Goal: Find specific page/section: Find specific page/section

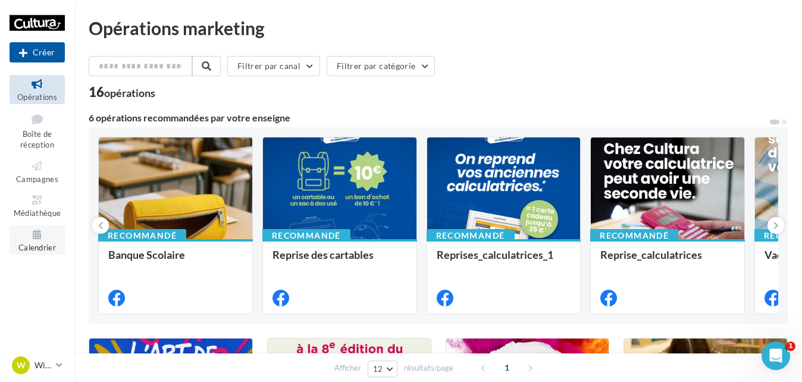
click at [28, 241] on link "Calendrier" at bounding box center [37, 239] width 55 height 29
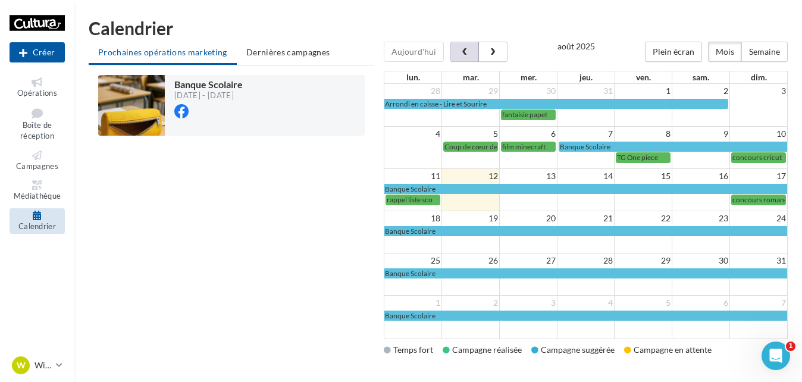
click at [465, 51] on span "button" at bounding box center [465, 52] width 10 height 8
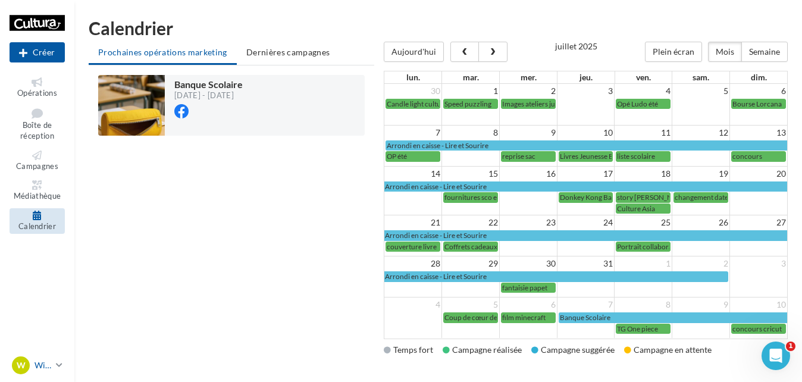
click at [45, 370] on p "Wittenheim" at bounding box center [42, 365] width 17 height 12
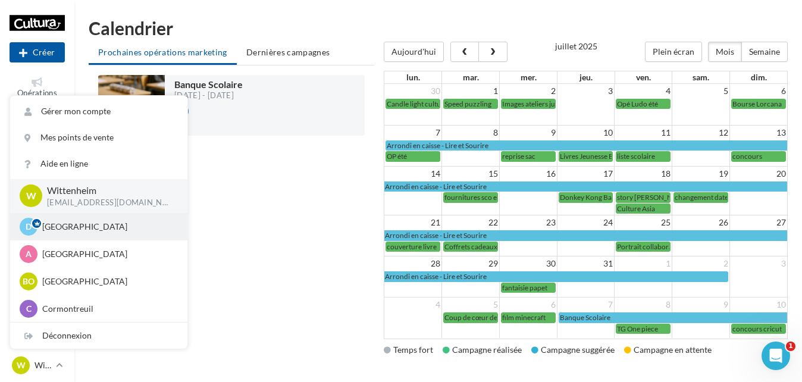
click at [67, 233] on div "D Dijon [PERSON_NAME][EMAIL_ADDRESS][DOMAIN_NAME]" at bounding box center [99, 227] width 158 height 18
